Goal: Information Seeking & Learning: Learn about a topic

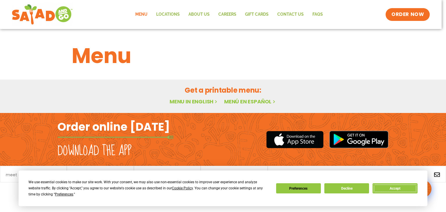
click at [400, 188] on button "Accept" at bounding box center [394, 188] width 45 height 10
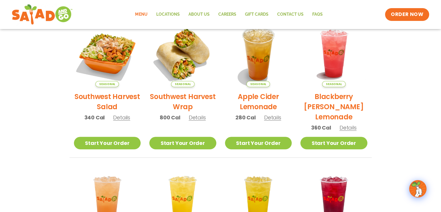
scroll to position [145, 0]
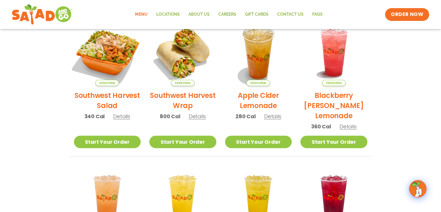
click at [103, 41] on img at bounding box center [107, 52] width 79 height 79
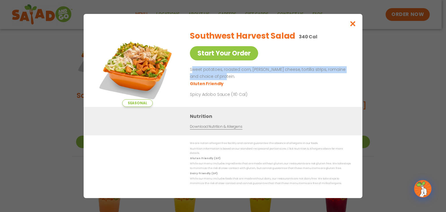
drag, startPoint x: 192, startPoint y: 73, endPoint x: 218, endPoint y: 81, distance: 28.0
click at [218, 80] on p "Sweet potatoes, roasted corn, [PERSON_NAME] cheese, tortilla strips, romaine an…" at bounding box center [269, 73] width 158 height 14
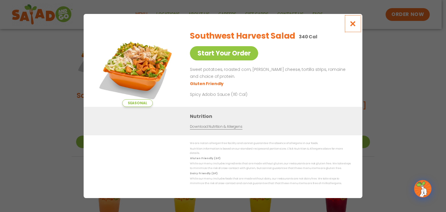
click at [350, 27] on icon "Close modal" at bounding box center [352, 24] width 7 height 6
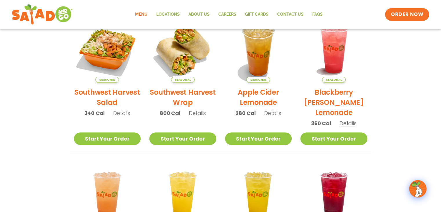
scroll to position [174, 0]
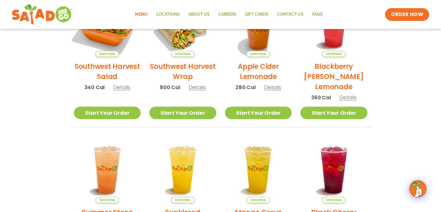
click at [123, 37] on img at bounding box center [107, 23] width 79 height 79
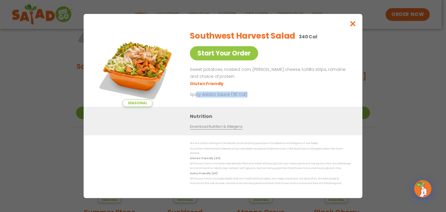
drag, startPoint x: 196, startPoint y: 98, endPoint x: 248, endPoint y: 96, distance: 51.4
click at [248, 96] on p "Spicy Adobo Sauce (110 Cal)" at bounding box center [243, 94] width 107 height 6
click at [247, 100] on div "Southwest Harvest Salad 340 Cal Start Your Order Sweet potatoes, roasted corn, …" at bounding box center [269, 66] width 158 height 81
click at [355, 25] on icon "Close modal" at bounding box center [352, 24] width 7 height 6
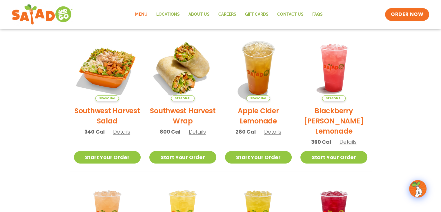
scroll to position [58, 0]
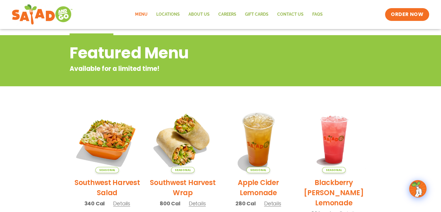
click at [147, 12] on link "Menu" at bounding box center [141, 14] width 21 height 13
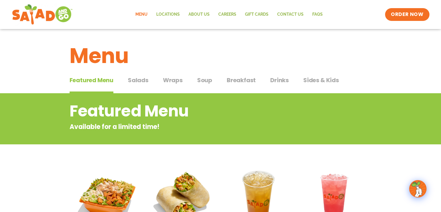
click at [138, 77] on span "Salads" at bounding box center [138, 80] width 21 height 9
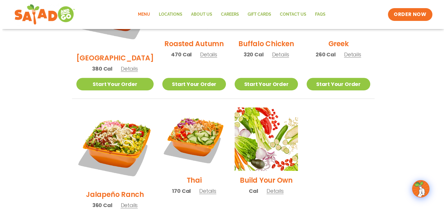
scroll to position [377, 0]
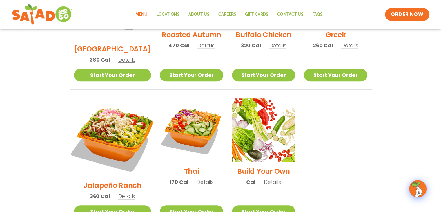
click at [113, 92] on img at bounding box center [112, 137] width 91 height 91
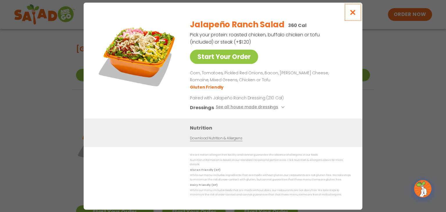
click at [352, 13] on icon "Close modal" at bounding box center [352, 12] width 7 height 6
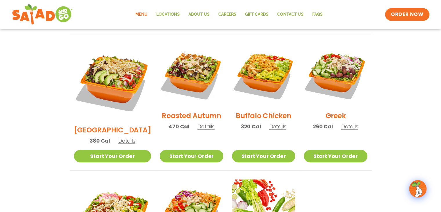
scroll to position [243, 0]
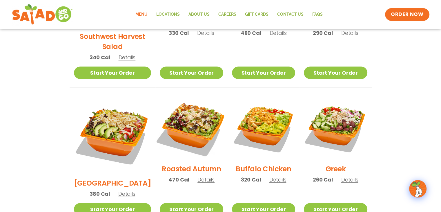
click at [192, 122] on img at bounding box center [191, 128] width 74 height 74
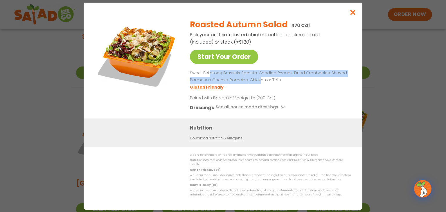
drag, startPoint x: 210, startPoint y: 73, endPoint x: 258, endPoint y: 84, distance: 49.8
click at [258, 84] on p "Sweet Potatoes, Brussels Sprouts, Candied Pecans, Dried Cranberries, Shaved Par…" at bounding box center [269, 77] width 158 height 14
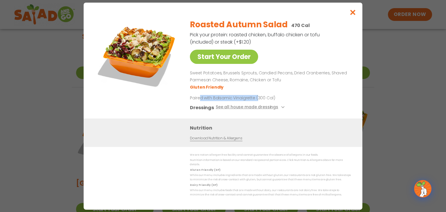
drag, startPoint x: 200, startPoint y: 100, endPoint x: 257, endPoint y: 93, distance: 57.3
click at [257, 93] on div "Roasted Autumn Salad 470 Cal Pick your protein: roasted chicken, buffalo chicke…" at bounding box center [269, 66] width 158 height 104
click at [250, 97] on p "Paired with Balsamic Vinaigrette (300 Cal)" at bounding box center [243, 98] width 107 height 6
drag, startPoint x: 236, startPoint y: 39, endPoint x: 324, endPoint y: 42, distance: 88.6
click at [324, 42] on div "Roasted Autumn Salad 470 Cal Pick your protein: roasted chicken, buffalo chicke…" at bounding box center [269, 66] width 158 height 104
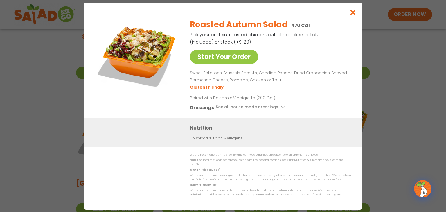
click at [324, 44] on div "Roasted Autumn Salad 470 Cal Pick your protein: roasted chicken, buffalo chicke…" at bounding box center [269, 66] width 158 height 104
click at [355, 15] on icon "Close modal" at bounding box center [352, 12] width 7 height 6
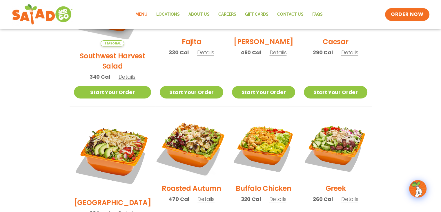
scroll to position [214, 0]
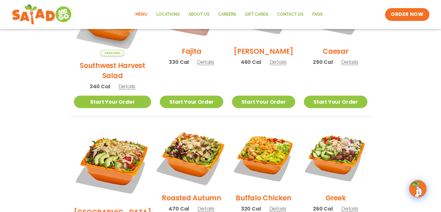
click at [195, 138] on img at bounding box center [191, 157] width 74 height 74
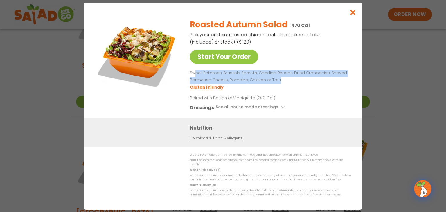
drag, startPoint x: 196, startPoint y: 76, endPoint x: 336, endPoint y: 80, distance: 139.9
click at [336, 80] on p "Sweet Potatoes, Brussels Sprouts, Candied Pecans, Dried Cranberries, Shaved Par…" at bounding box center [269, 77] width 158 height 14
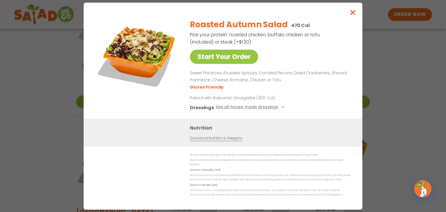
click at [286, 88] on ul "Gluten Friendly" at bounding box center [269, 86] width 158 height 7
drag, startPoint x: 201, startPoint y: 83, endPoint x: 273, endPoint y: 83, distance: 71.7
click at [273, 83] on p "Sweet Potatoes, Brussels Sprouts, Candied Pecans, Dried Cranberries, Shaved Par…" at bounding box center [269, 77] width 158 height 14
click at [351, 15] on icon "Close modal" at bounding box center [352, 12] width 7 height 6
